Goal: Task Accomplishment & Management: Manage account settings

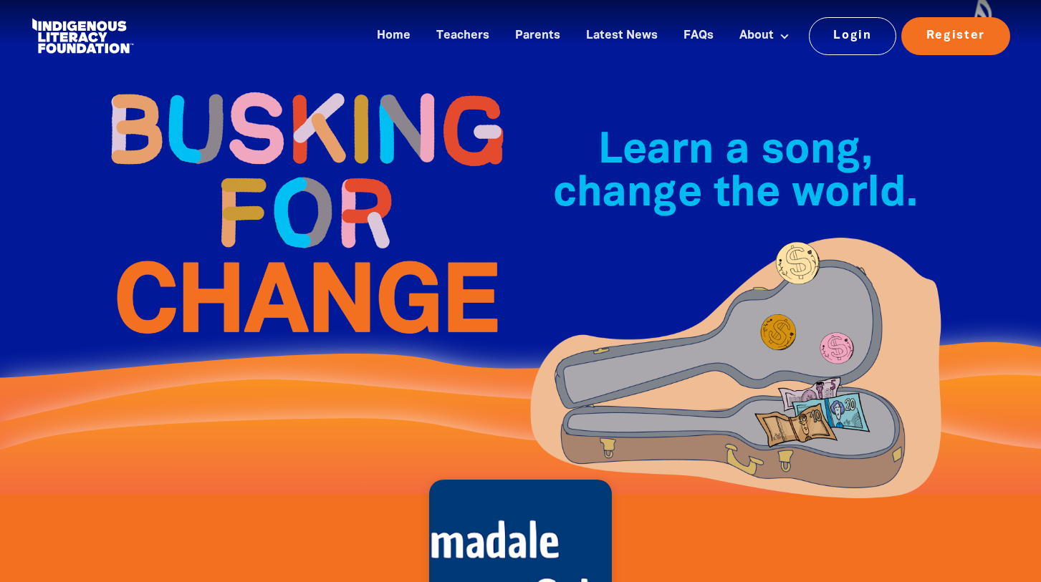
click at [855, 40] on link "Login" at bounding box center [853, 35] width 88 height 37
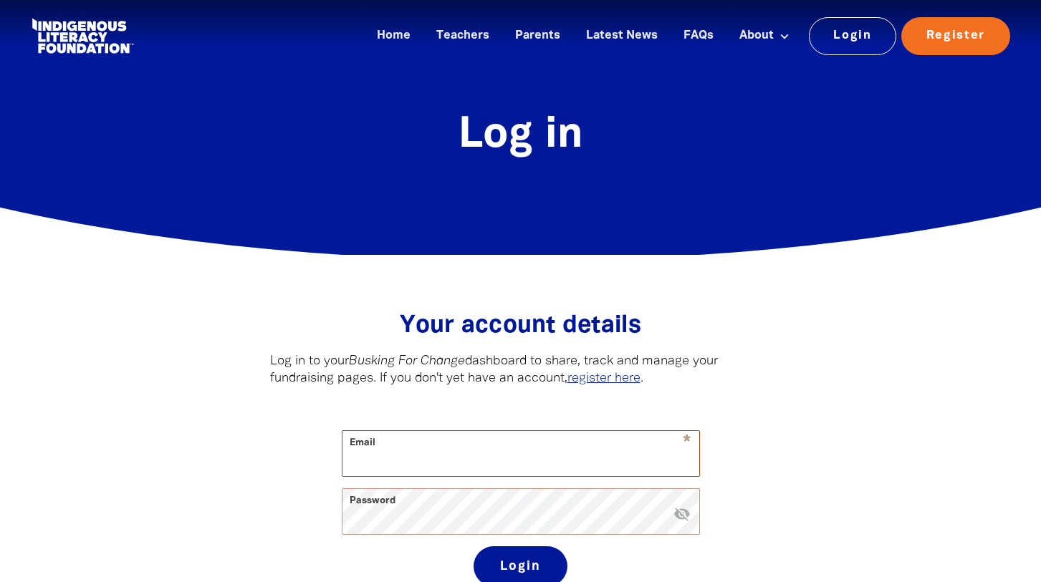
type input "[EMAIL_ADDRESS][PERSON_NAME][DOMAIN_NAME]"
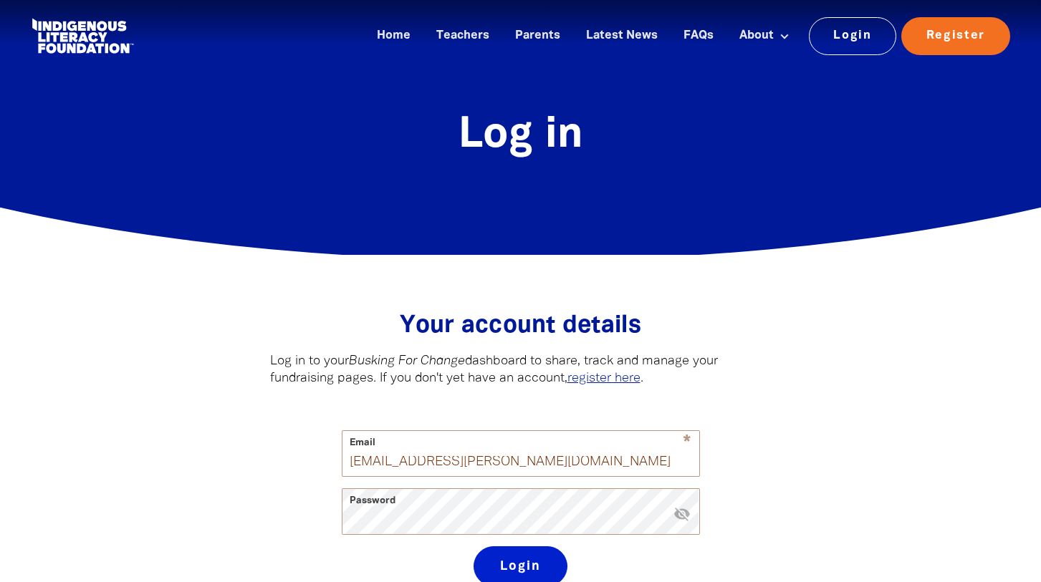
click at [522, 564] on button "Login" at bounding box center [520, 567] width 94 height 40
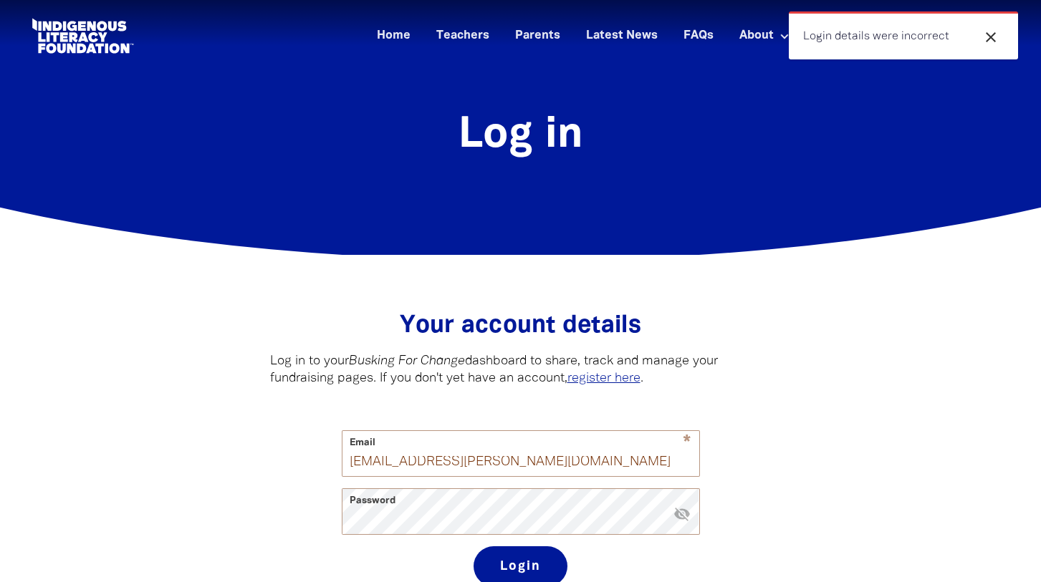
click at [990, 39] on icon "close" at bounding box center [990, 37] width 17 height 17
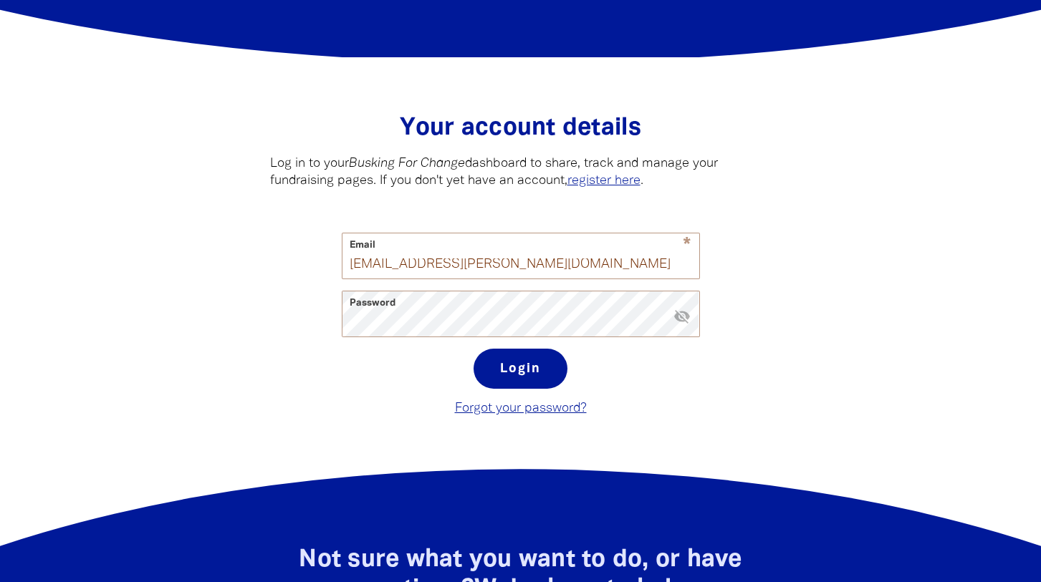
scroll to position [208, 0]
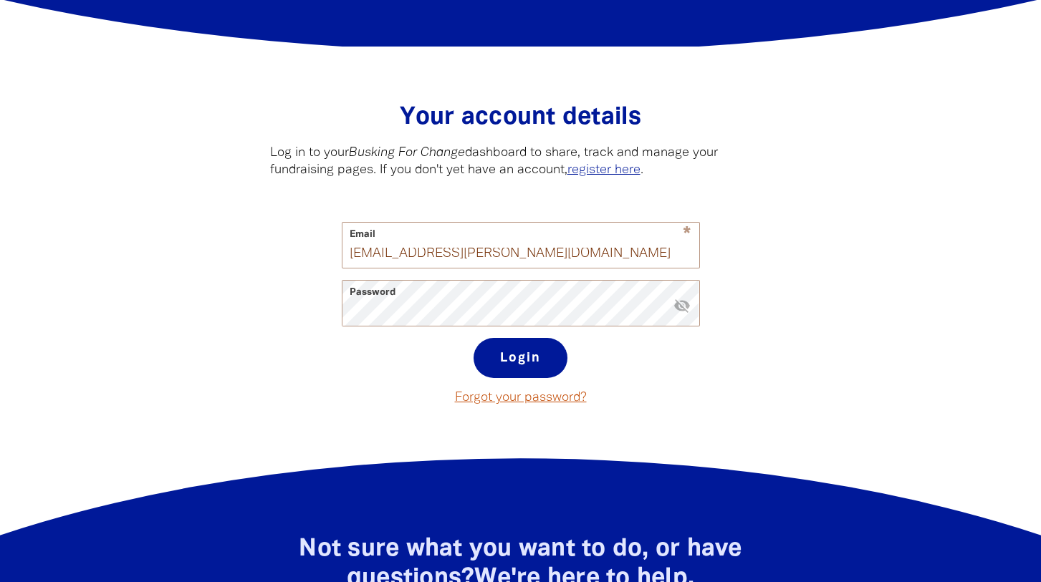
click at [511, 399] on link "Forgot your password?" at bounding box center [521, 398] width 132 height 12
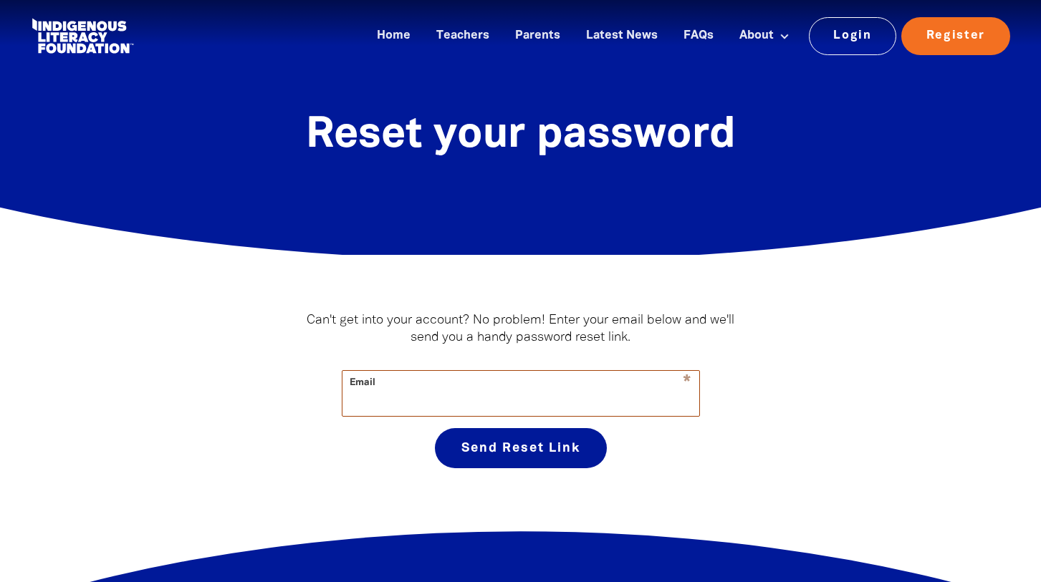
click at [388, 411] on input "Email" at bounding box center [520, 393] width 357 height 45
type input "[EMAIL_ADDRESS][PERSON_NAME][DOMAIN_NAME]"
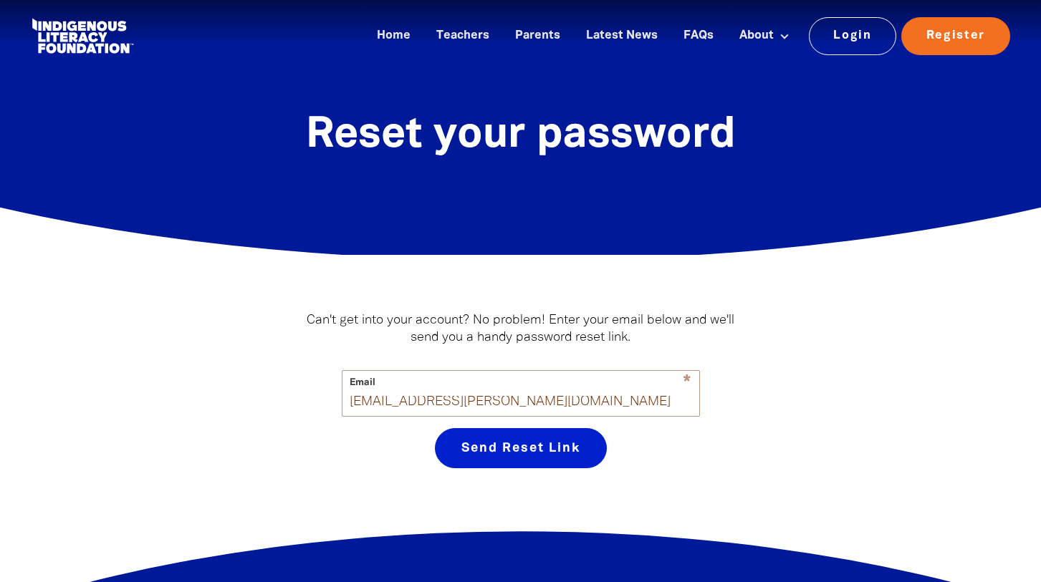
click at [523, 453] on button "Send Reset Link" at bounding box center [521, 448] width 172 height 40
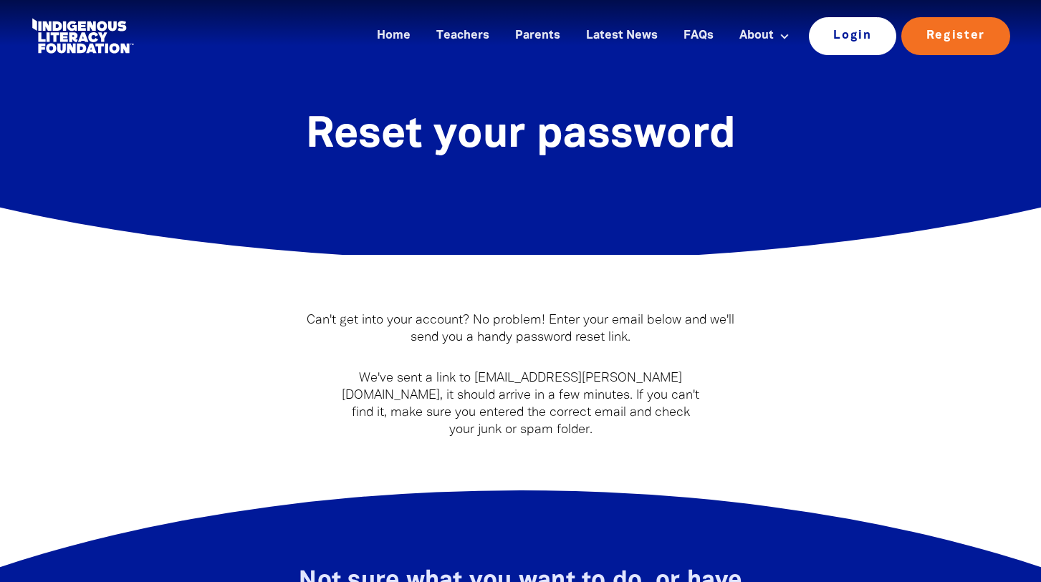
click at [849, 33] on link "Login" at bounding box center [853, 35] width 88 height 37
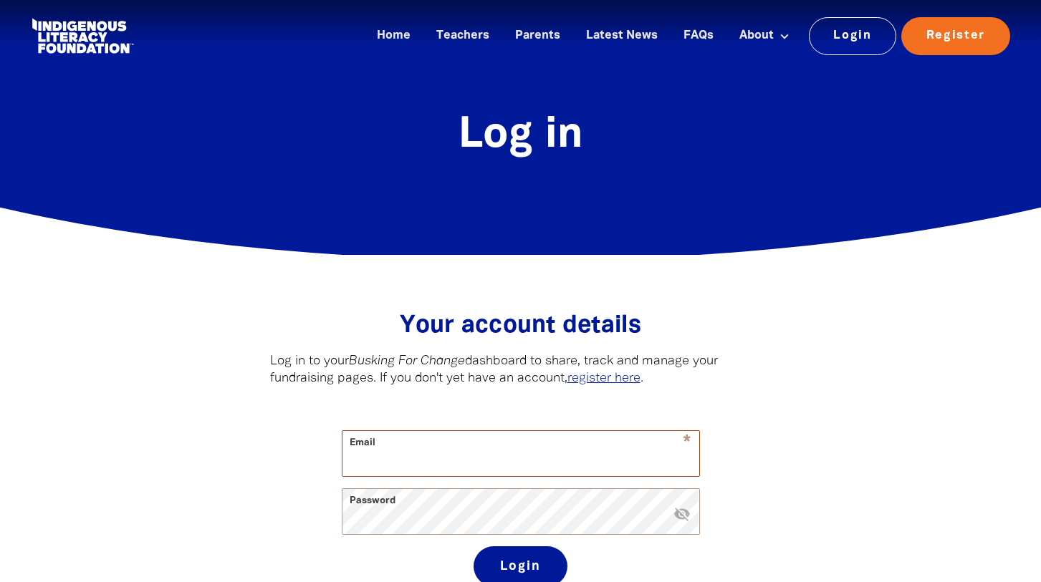
type input "[EMAIL_ADDRESS][PERSON_NAME][DOMAIN_NAME]"
click at [520, 567] on button "Login" at bounding box center [520, 567] width 94 height 40
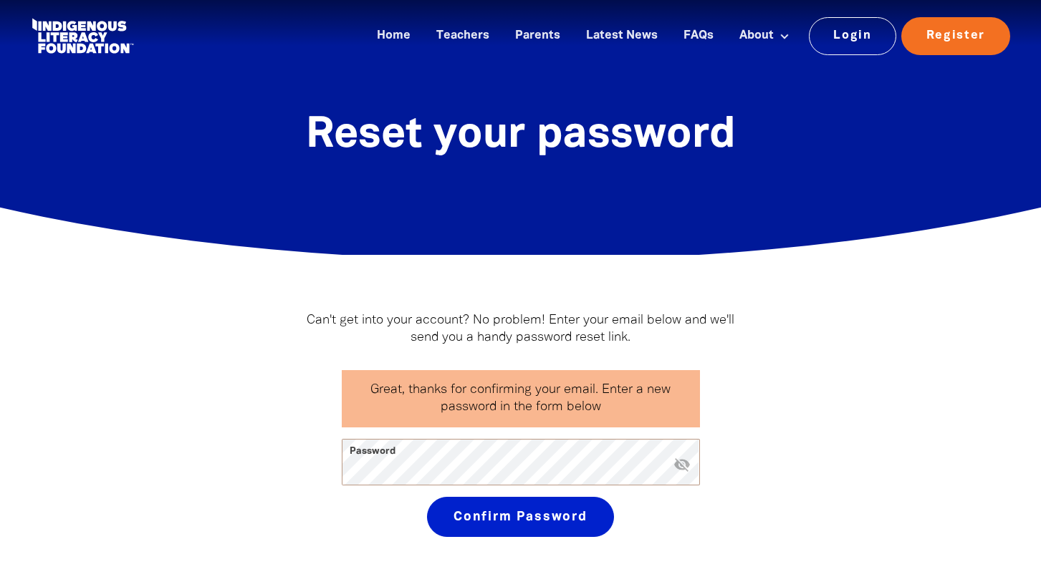
click at [496, 516] on button "Confirm Password" at bounding box center [520, 517] width 187 height 40
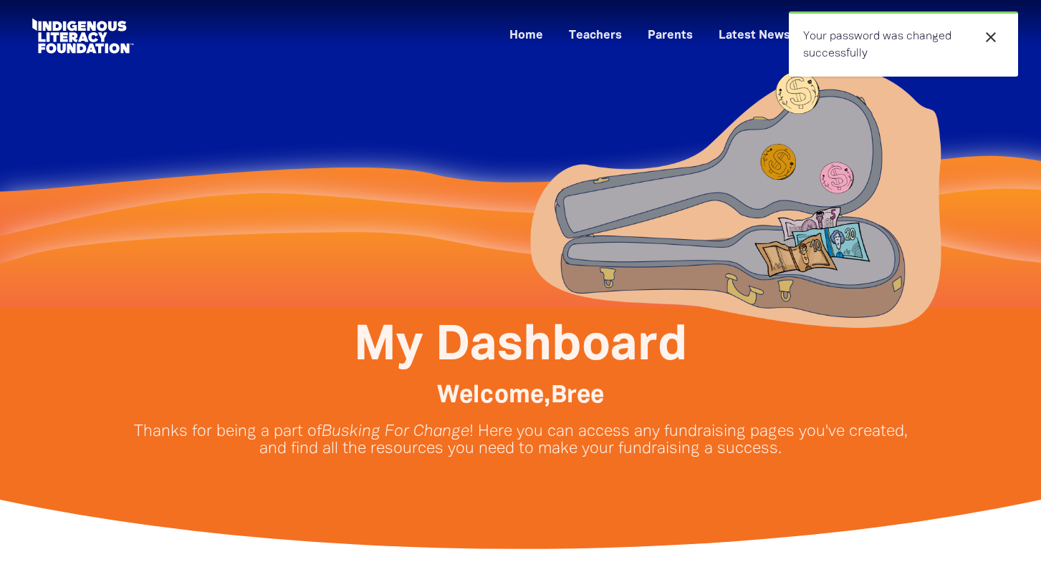
click at [995, 40] on icon "close" at bounding box center [990, 37] width 17 height 17
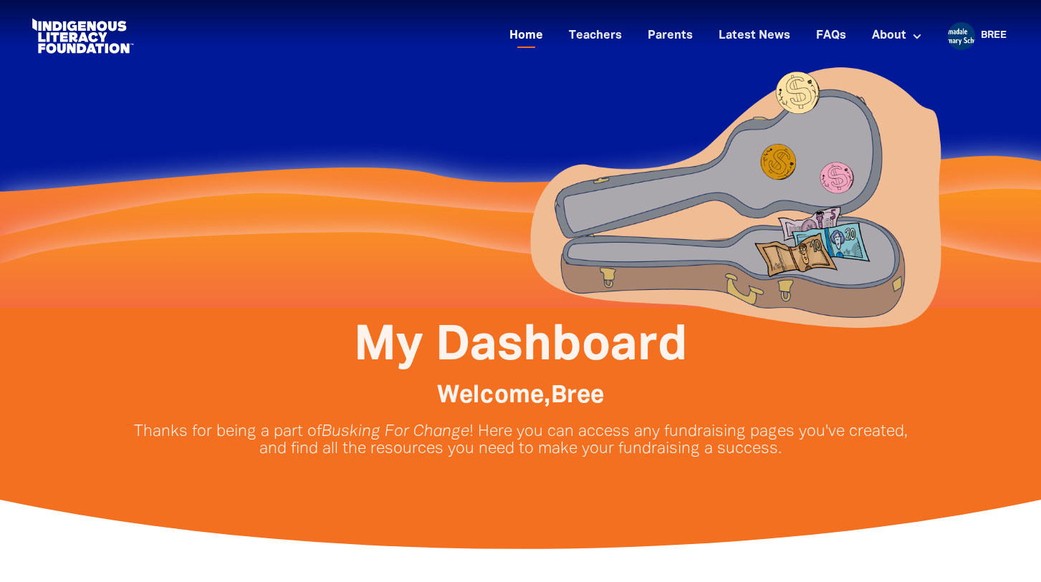
click at [526, 39] on link "Home" at bounding box center [526, 36] width 51 height 24
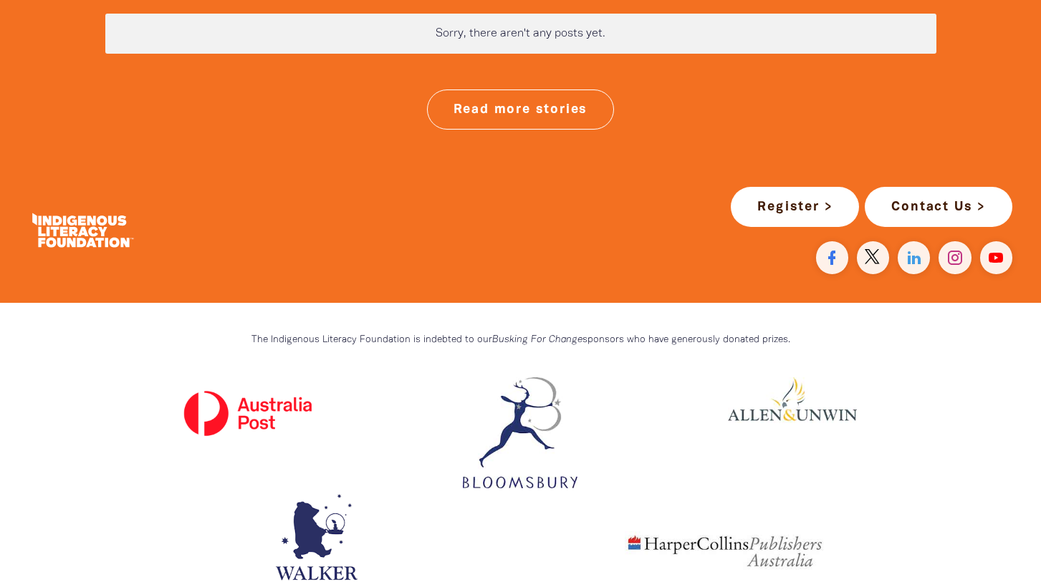
scroll to position [3880, 0]
